Goal: Task Accomplishment & Management: Manage account settings

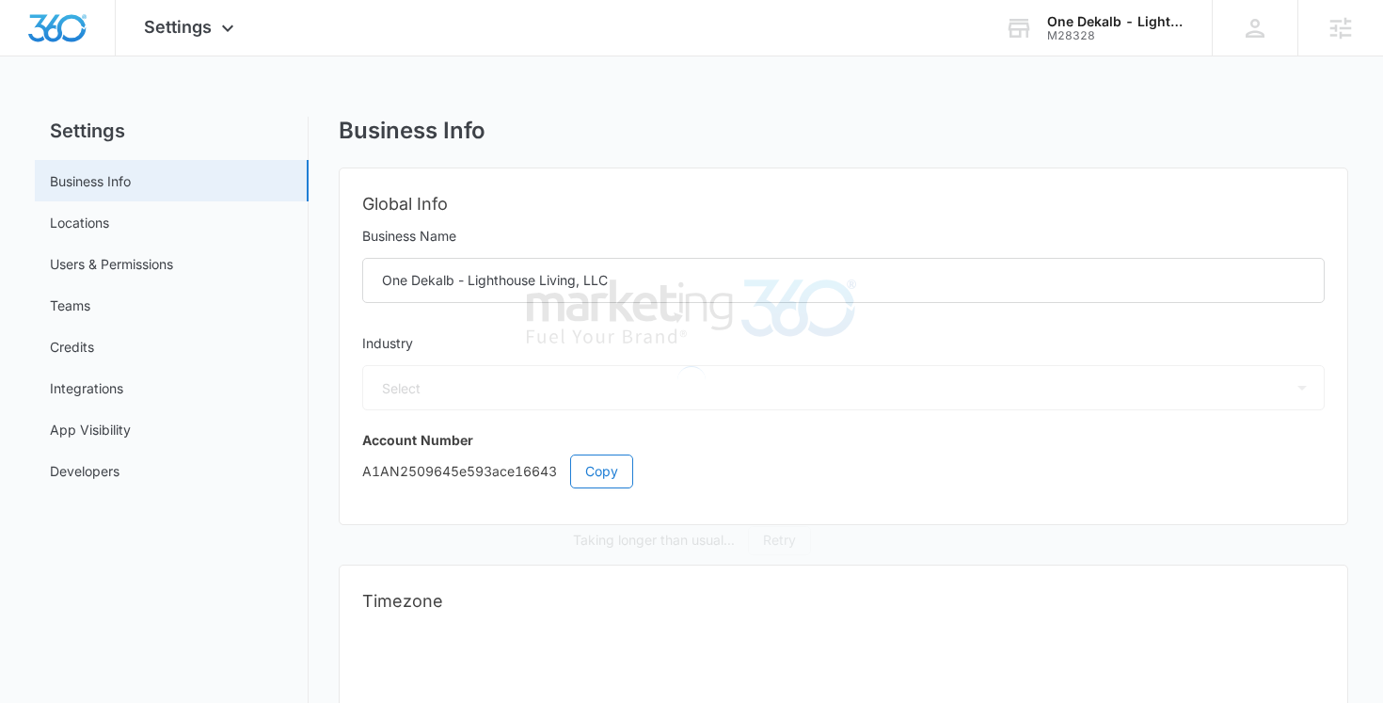
select select "35"
select select "US"
select select "America/New_York"
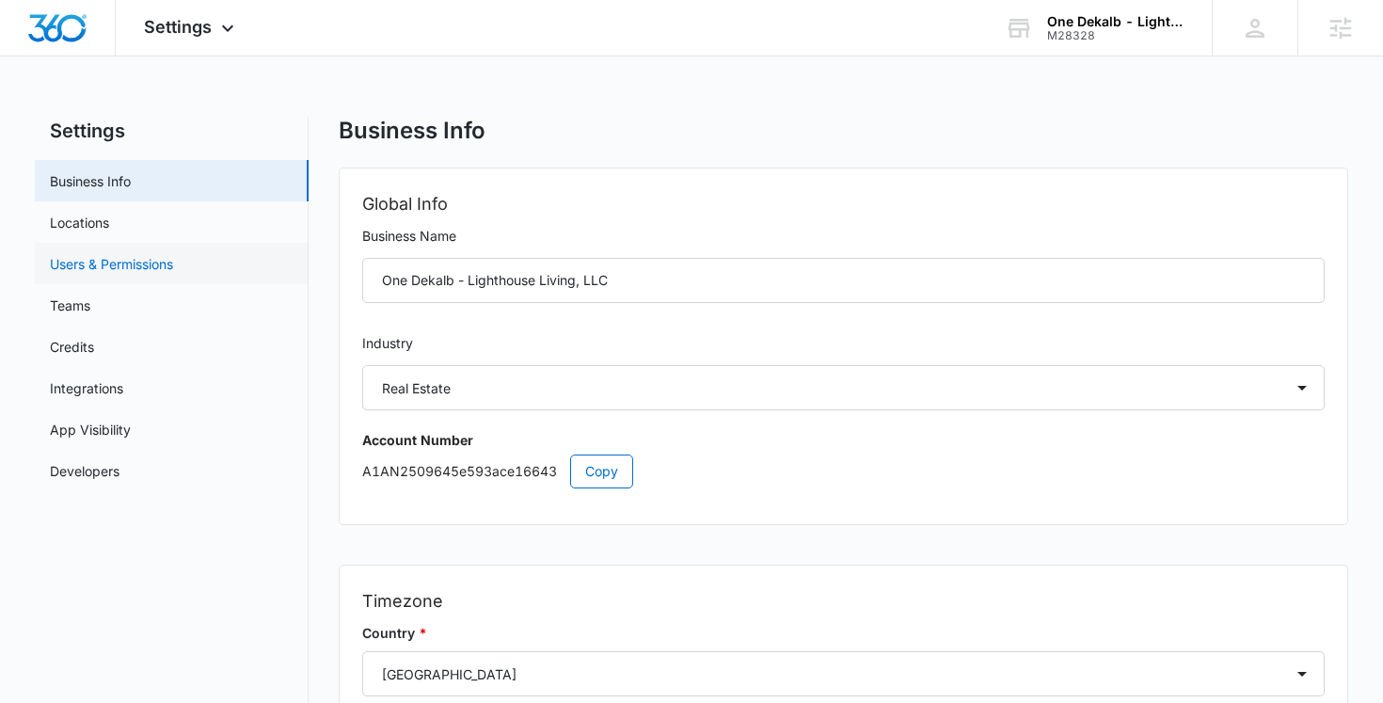
click at [152, 259] on link "Users & Permissions" at bounding box center [111, 264] width 123 height 20
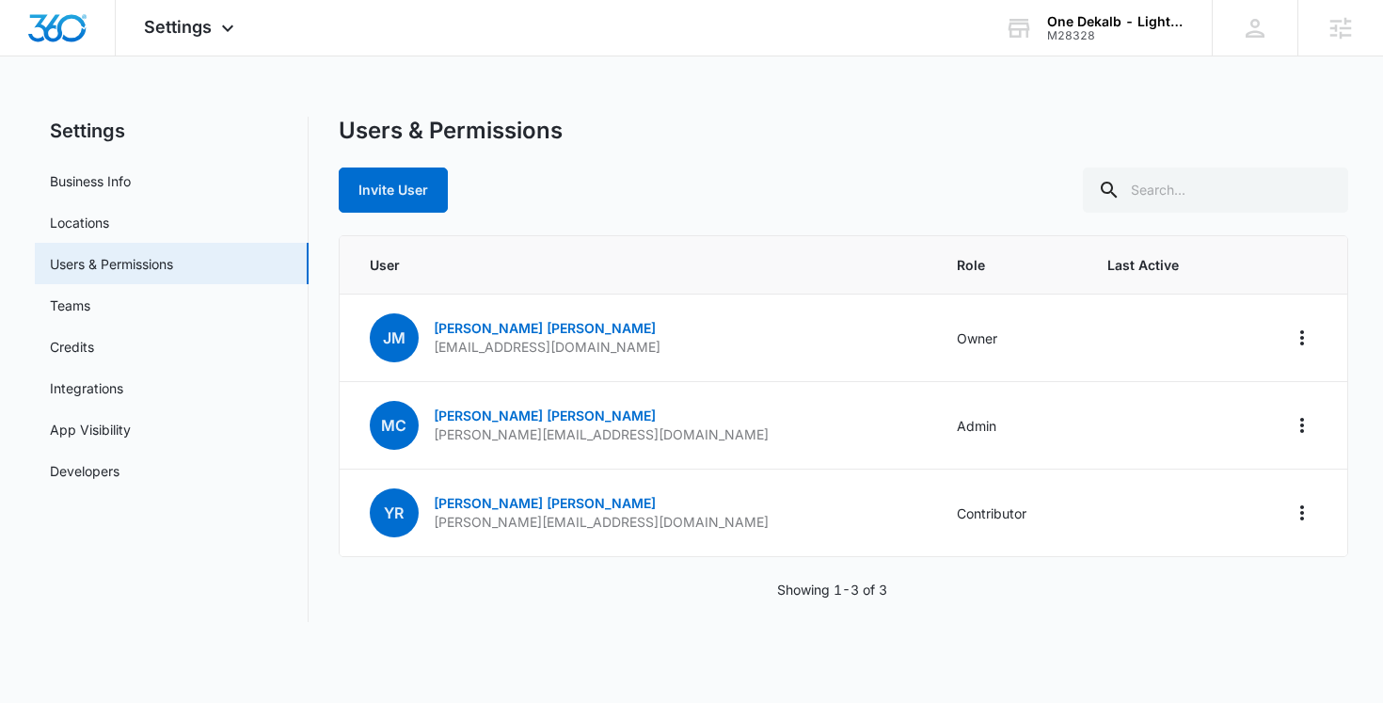
click at [629, 195] on div "Invite User" at bounding box center [844, 189] width 1010 height 45
click at [1101, 32] on div "M28328" at bounding box center [1115, 35] width 137 height 13
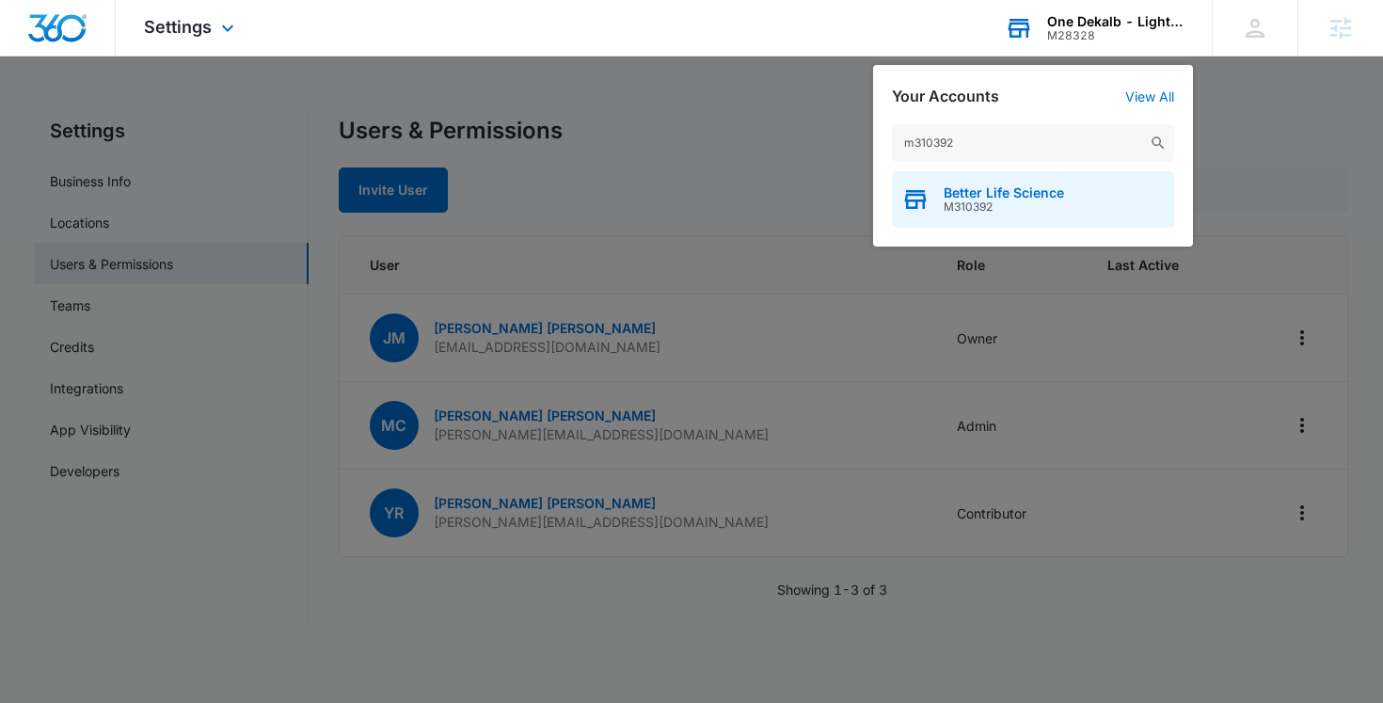
type input "m310392"
click at [1004, 193] on span "Better Life Science" at bounding box center [1004, 192] width 120 height 15
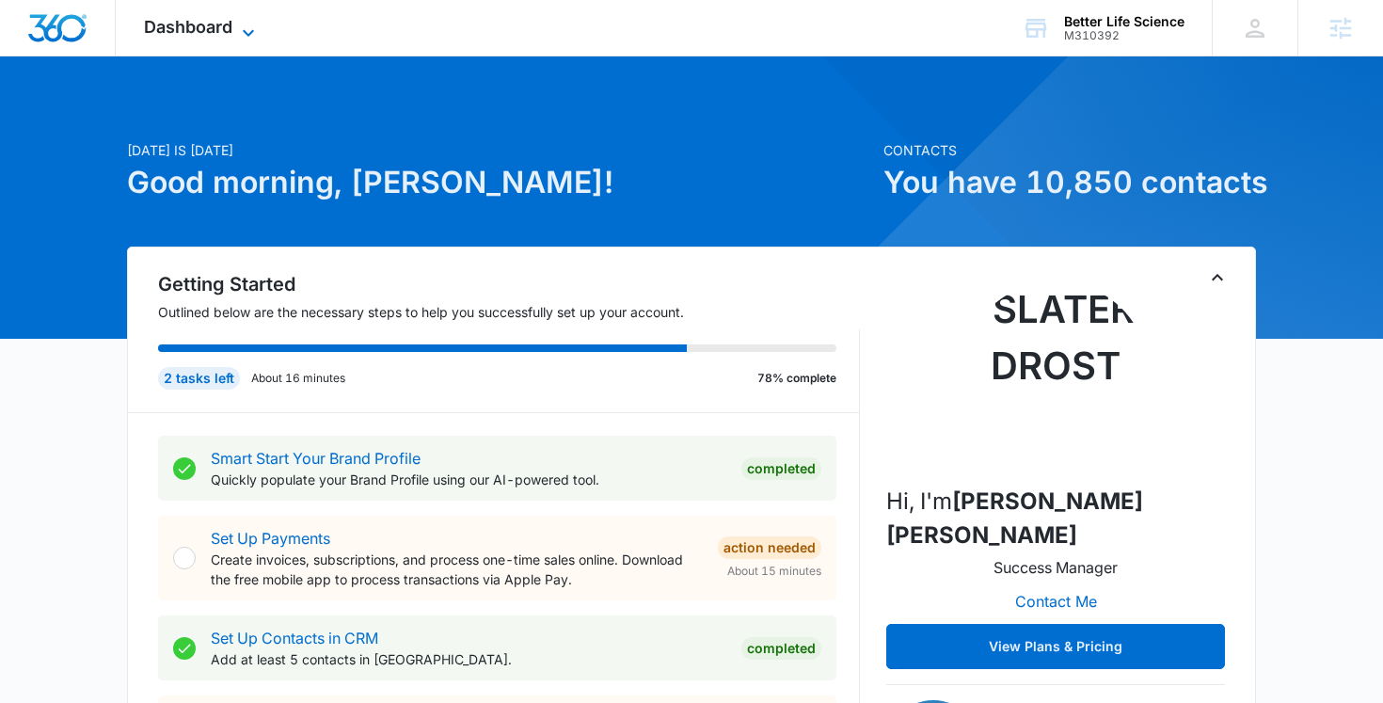
click at [239, 27] on icon at bounding box center [248, 33] width 23 height 23
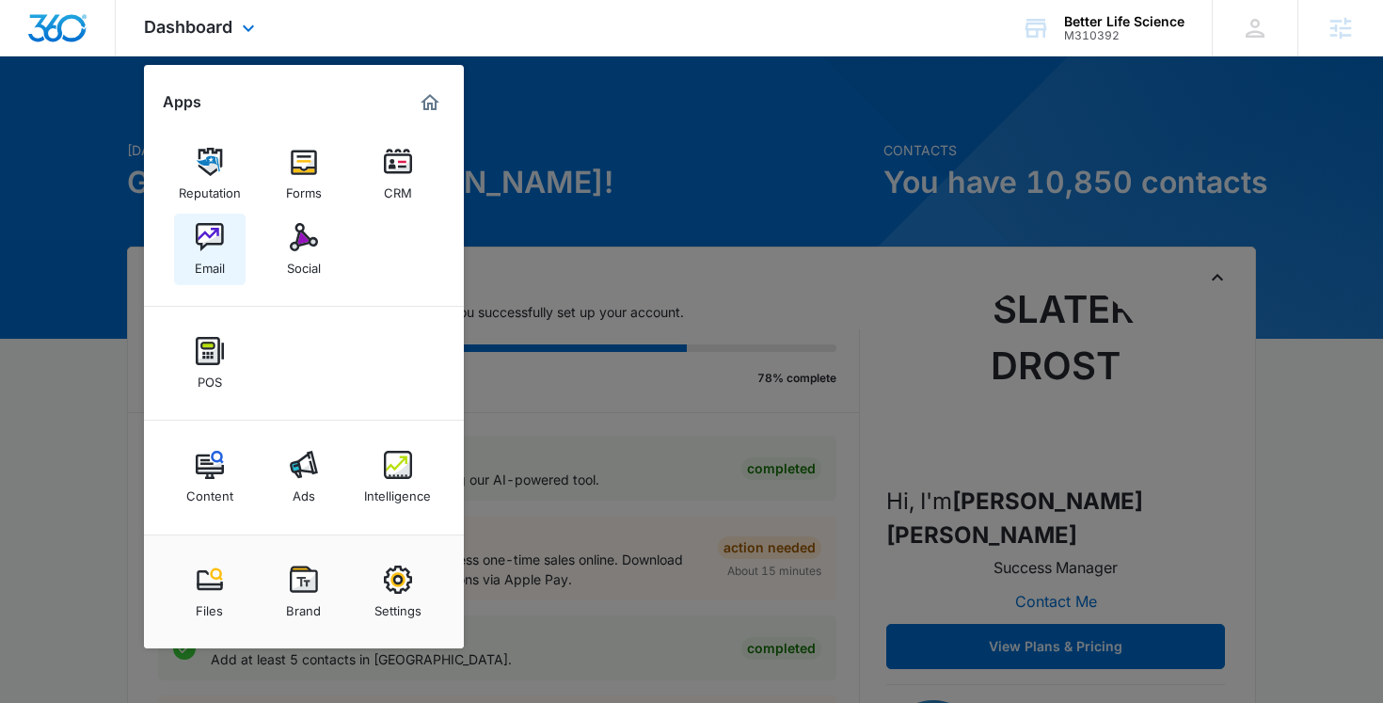
click at [207, 246] on img at bounding box center [210, 237] width 28 height 28
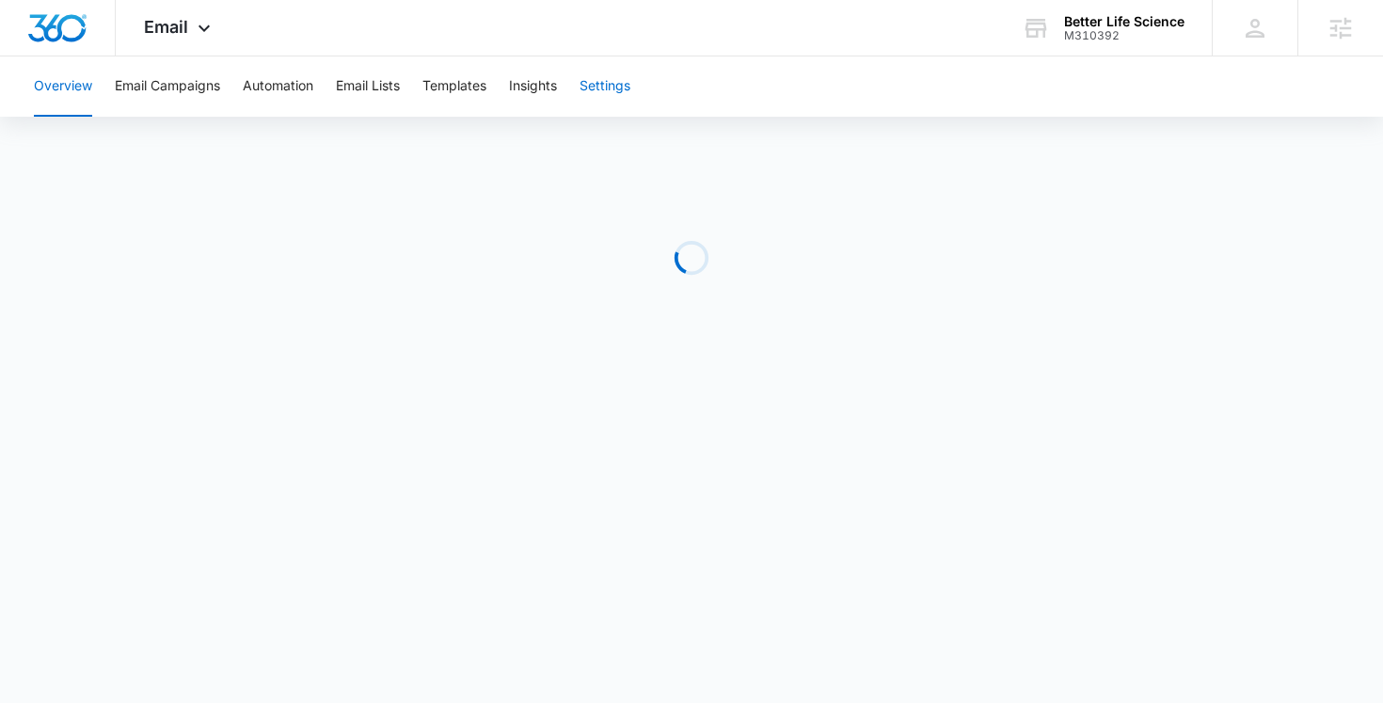
click at [628, 82] on button "Settings" at bounding box center [605, 86] width 51 height 60
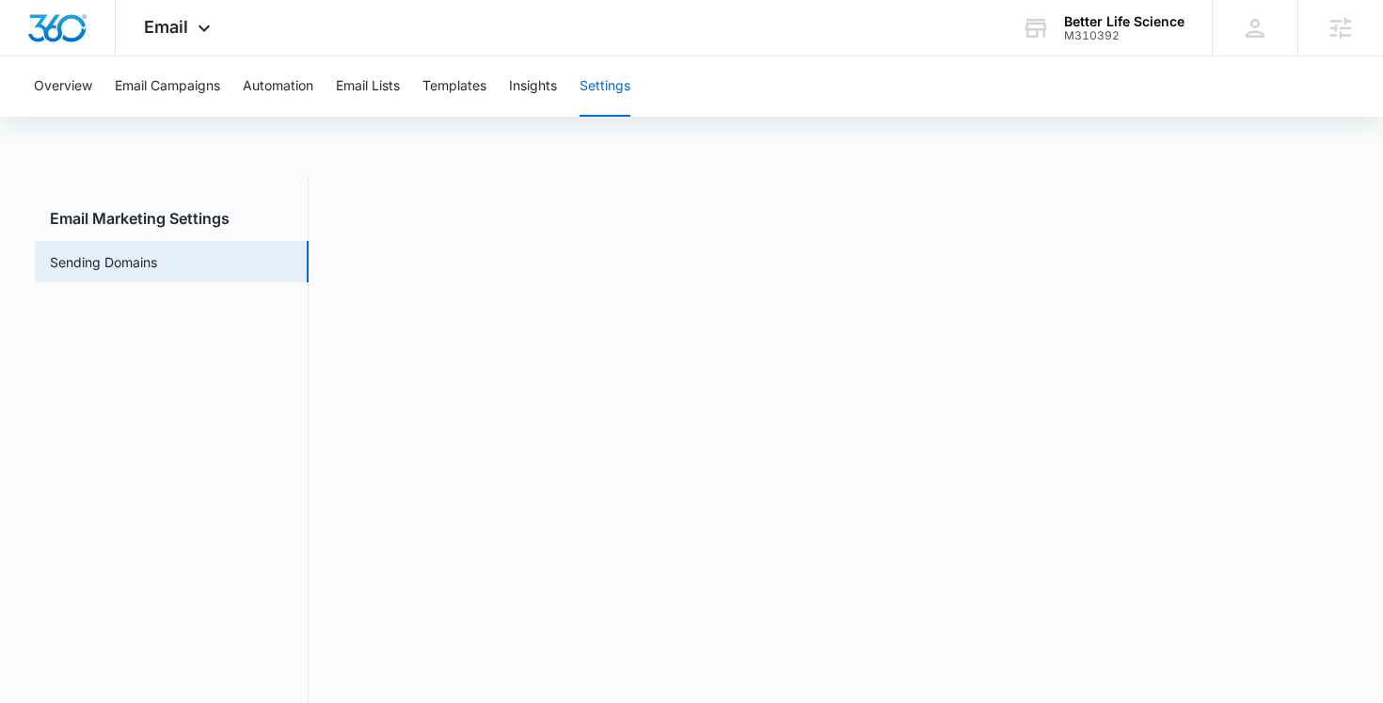
scroll to position [41, 0]
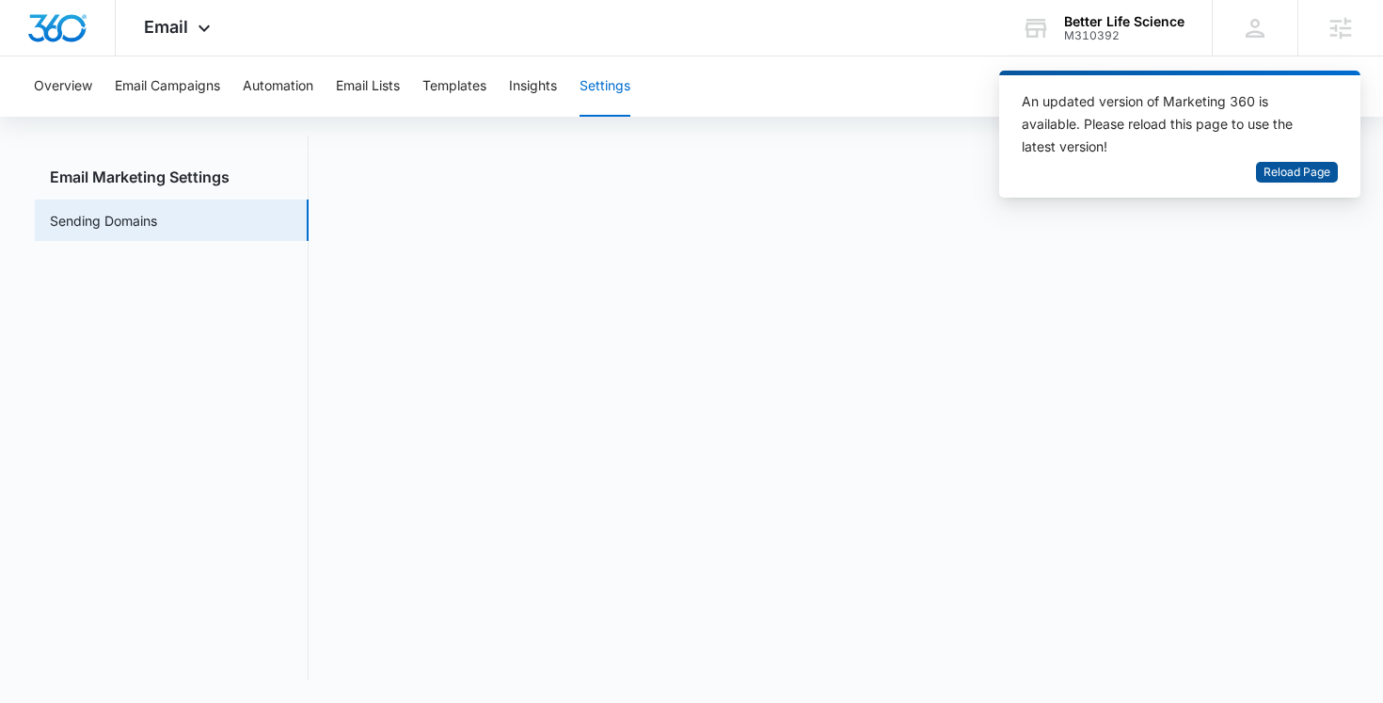
click at [1305, 172] on span "Reload Page" at bounding box center [1297, 173] width 67 height 18
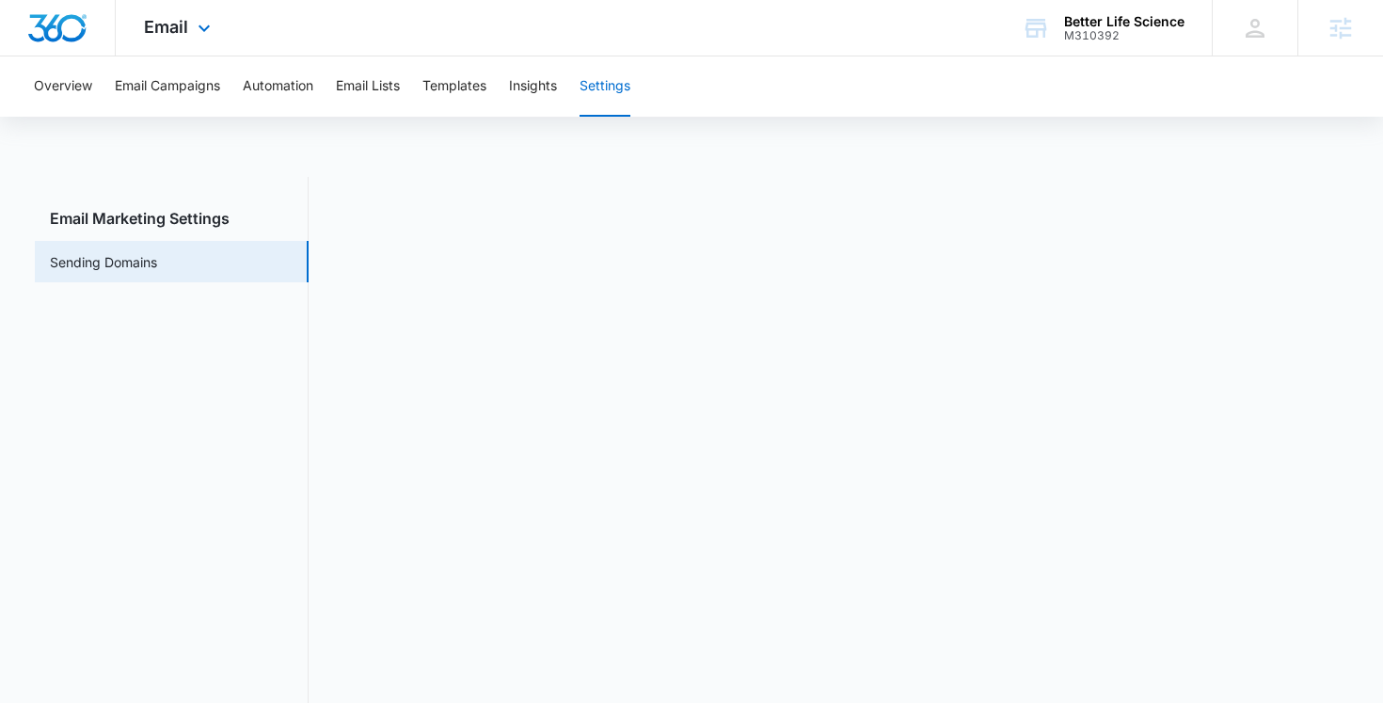
click at [198, 40] on div "Email Apps Reputation Forms CRM Email Social POS Content Ads Intelligence Files…" at bounding box center [180, 28] width 128 height 56
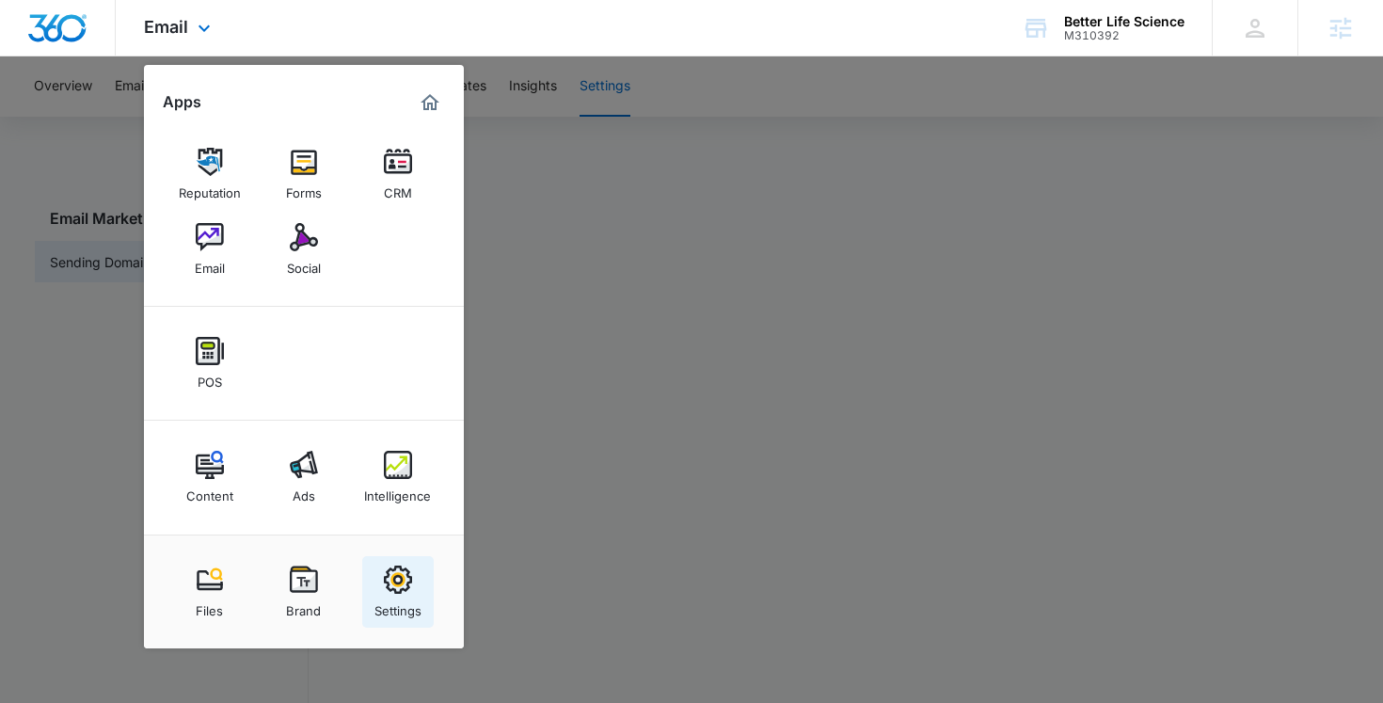
click at [398, 594] on img at bounding box center [398, 579] width 28 height 28
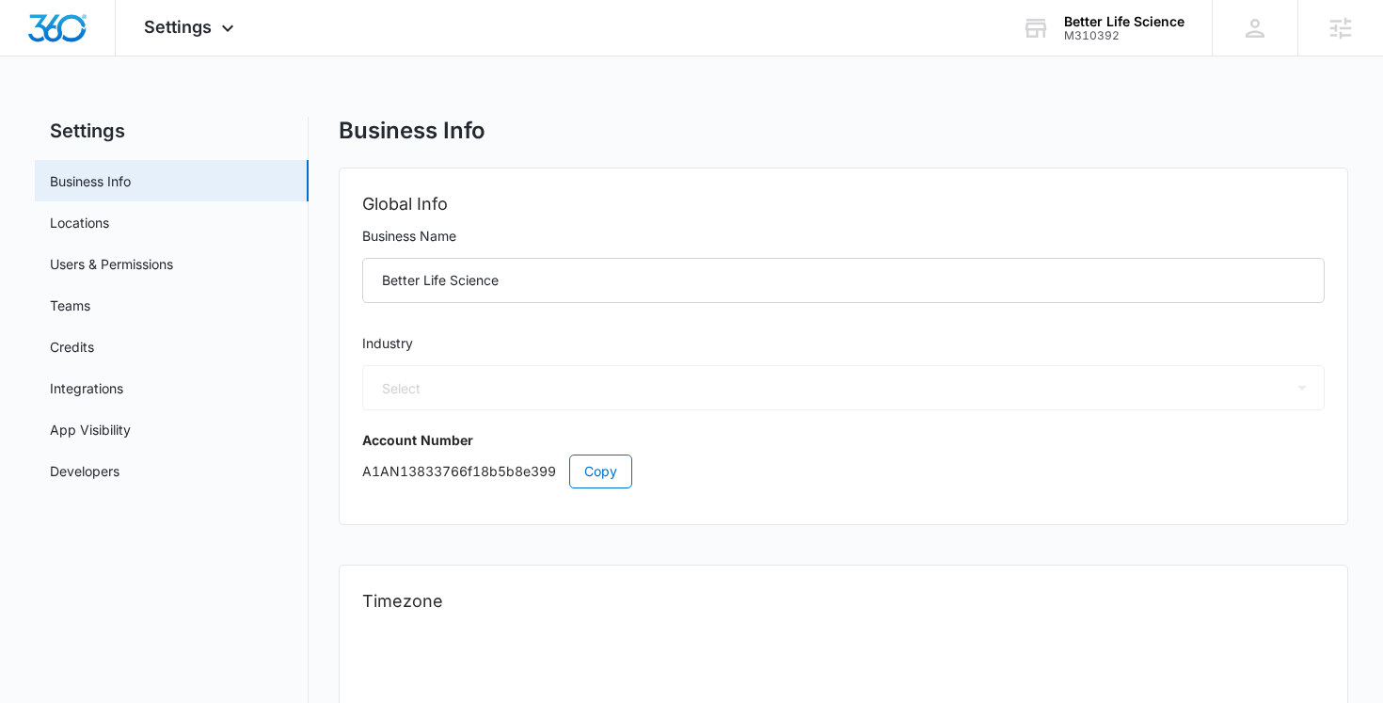
select select "13"
select select "US"
select select "America/New_York"
click at [577, 469] on button "Copy" at bounding box center [600, 471] width 63 height 34
